Goal: Find specific page/section: Find specific page/section

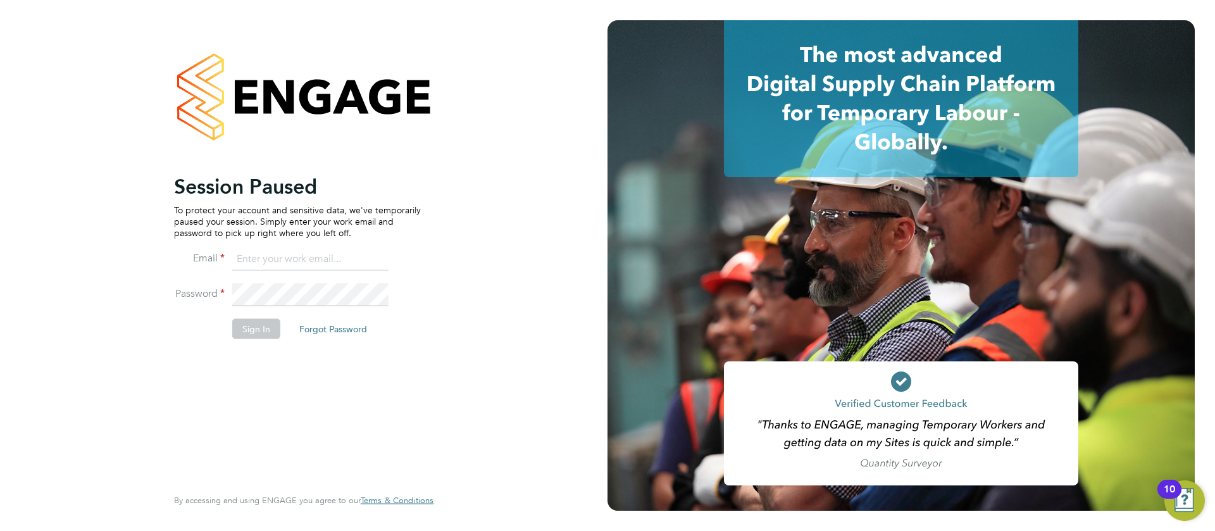
click at [327, 263] on input at bounding box center [310, 259] width 156 height 23
type input "[EMAIL_ADDRESS][DOMAIN_NAME]"
click at [274, 324] on button "Sign In" at bounding box center [256, 328] width 48 height 20
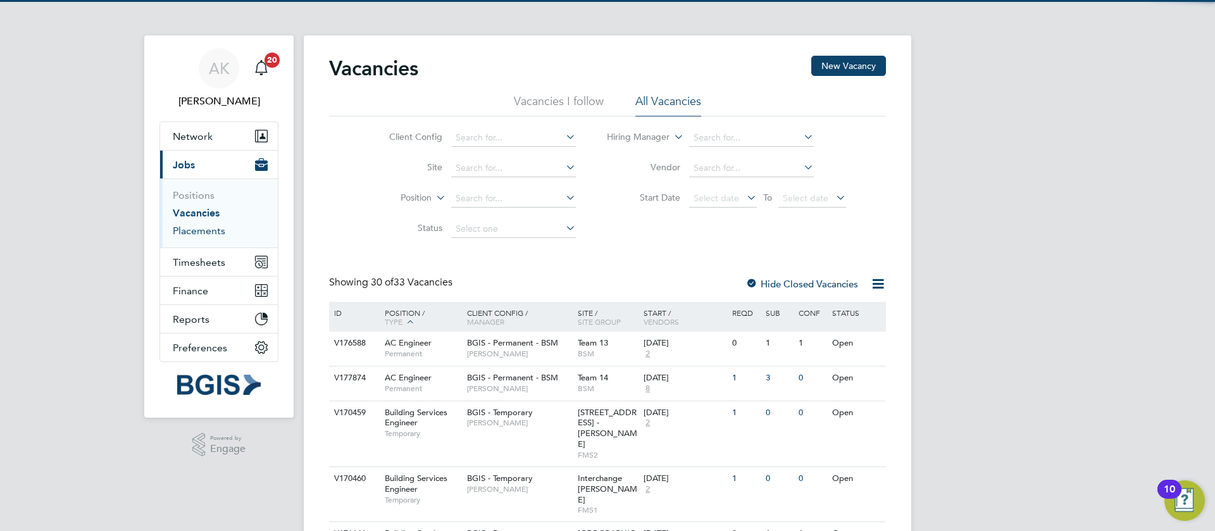
click at [214, 235] on link "Placements" at bounding box center [199, 231] width 53 height 12
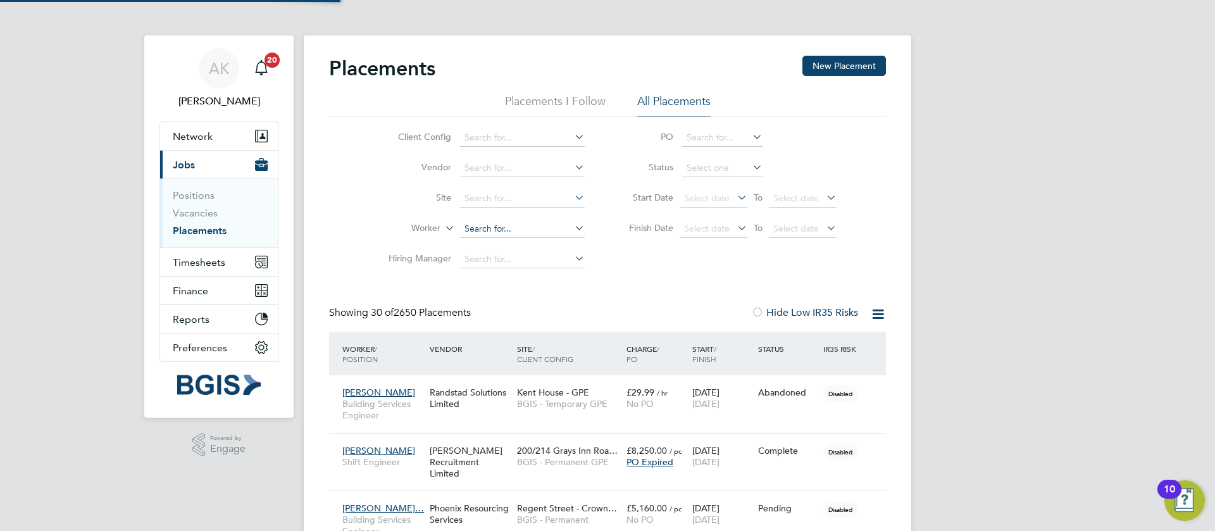
click at [511, 233] on input at bounding box center [522, 229] width 125 height 18
paste input "[PERSON_NAME]"
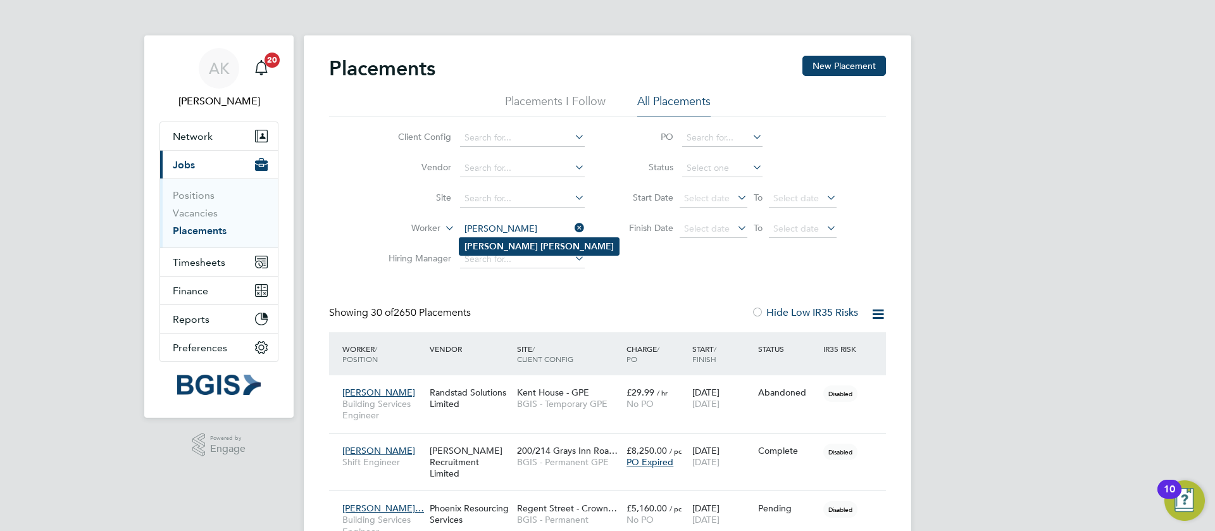
type input "[PERSON_NAME]"
click at [540, 246] on b "Chang-Leung" at bounding box center [576, 246] width 73 height 11
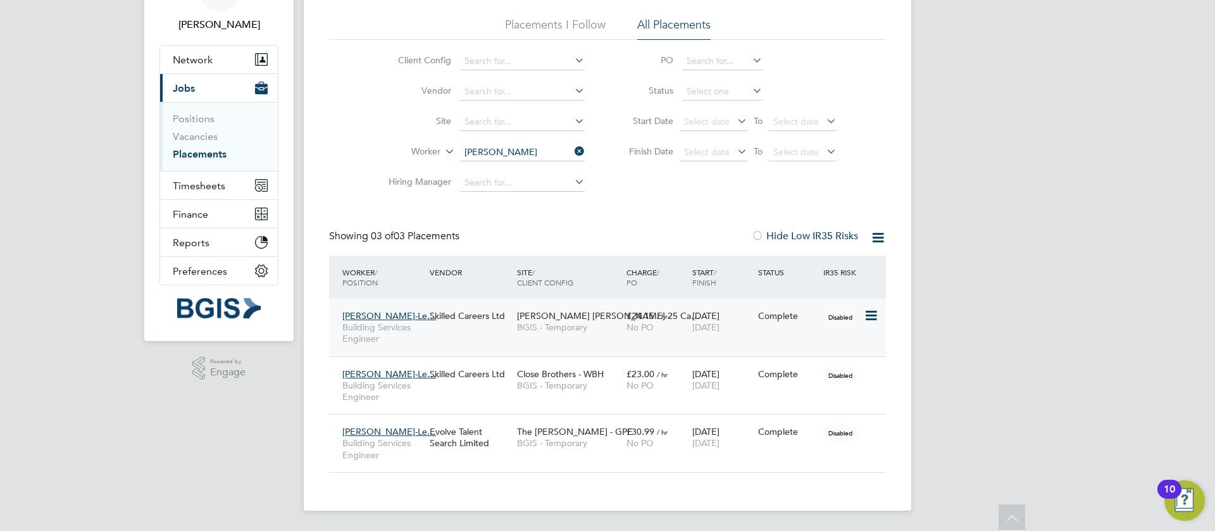
click at [579, 331] on span "BGIS - Temporary" at bounding box center [568, 326] width 103 height 11
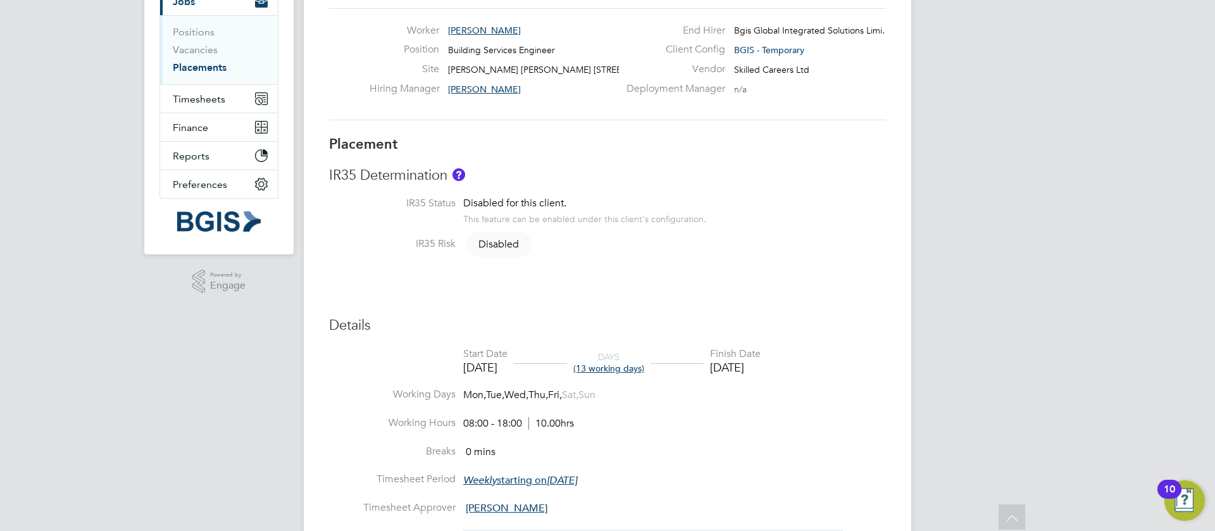
scroll to position [3, 0]
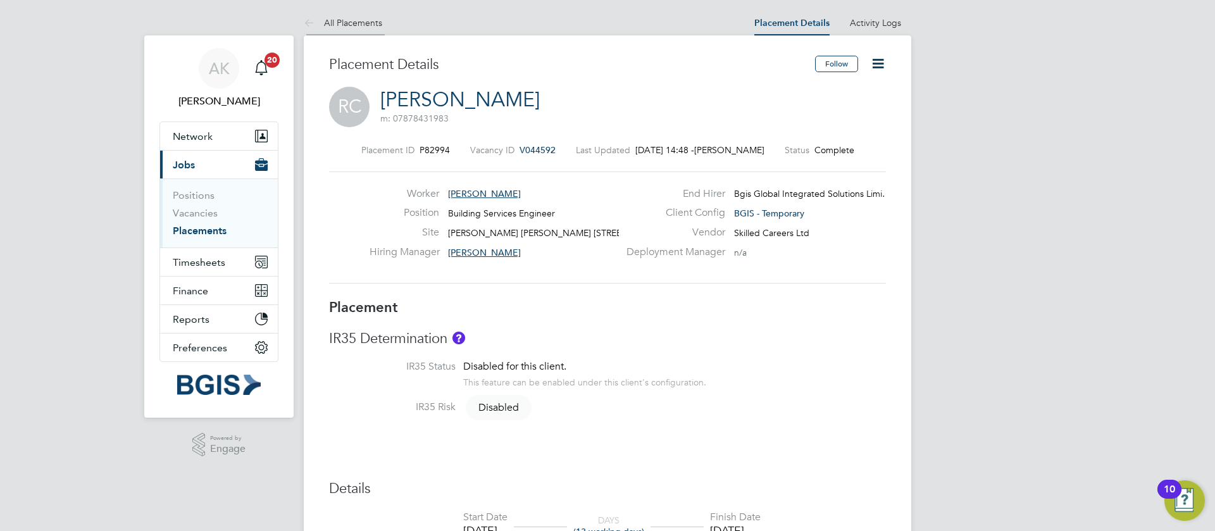
click at [358, 26] on link "All Placements" at bounding box center [343, 22] width 78 height 11
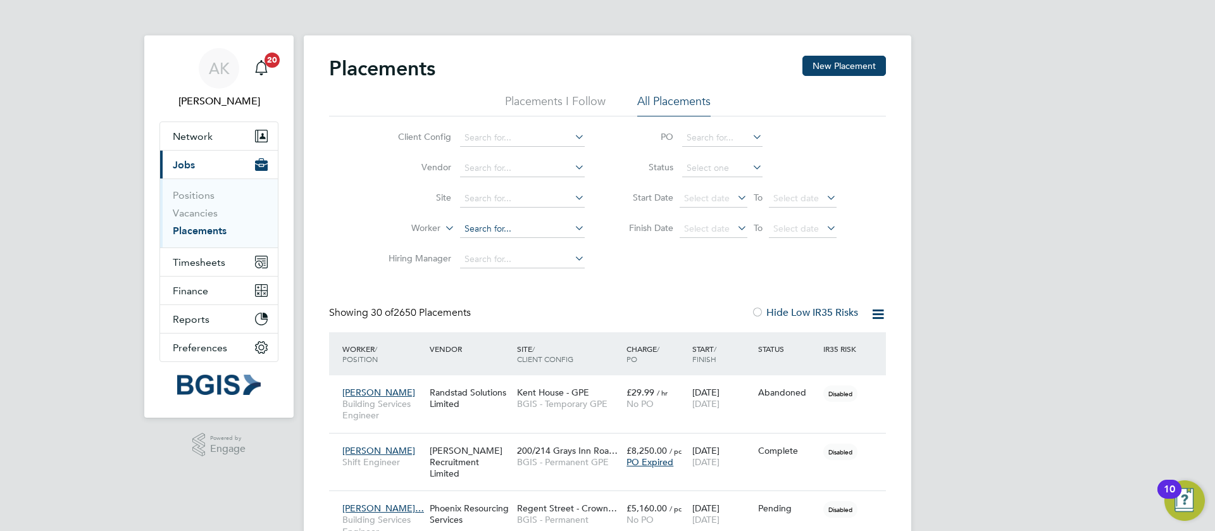
click at [497, 231] on input at bounding box center [522, 229] width 125 height 18
paste input "[PERSON_NAME]"
type input "[PERSON_NAME]"
click at [552, 244] on b "Chang-Leung" at bounding box center [576, 246] width 73 height 11
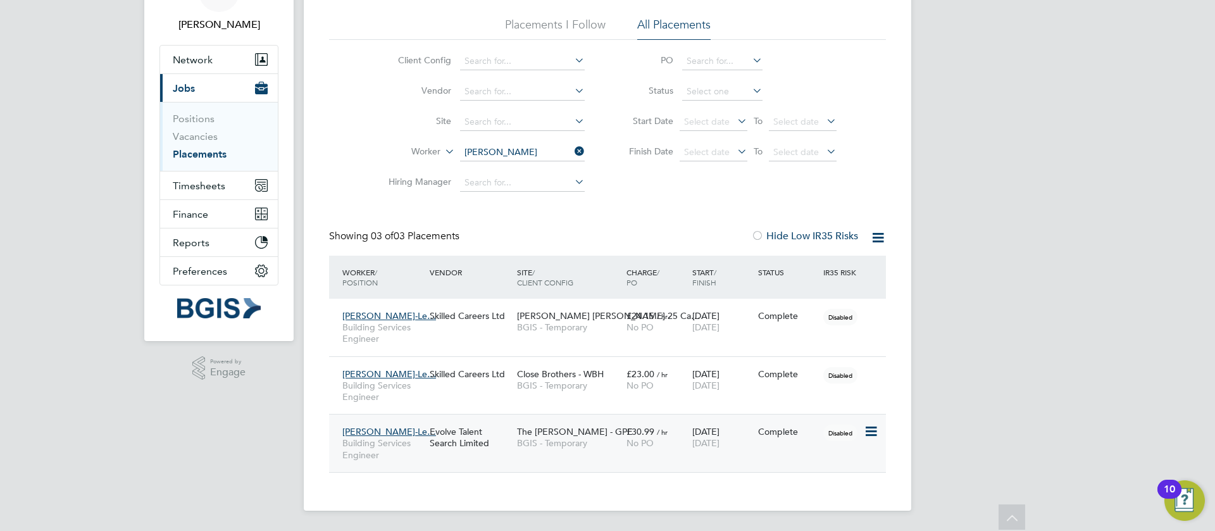
click at [592, 441] on span "BGIS - Temporary" at bounding box center [568, 442] width 103 height 11
